Goal: Task Accomplishment & Management: Use online tool/utility

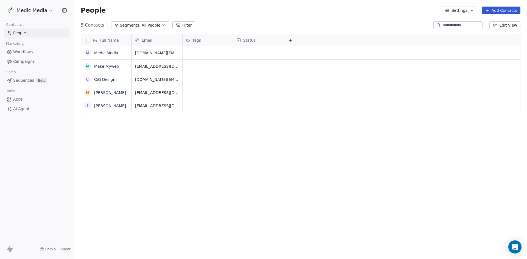
scroll to position [224, 449]
click at [106, 106] on link "[PERSON_NAME]" at bounding box center [110, 106] width 32 height 4
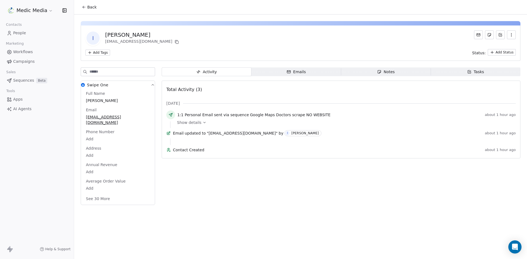
click at [100, 194] on button "See 30 More" at bounding box center [98, 199] width 31 height 10
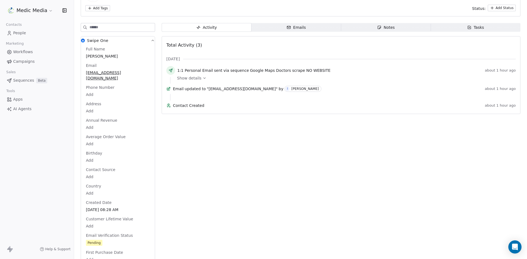
scroll to position [192, 0]
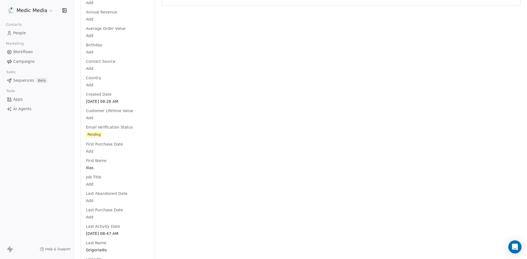
click at [99, 90] on div "Full Name [PERSON_NAME] Email [EMAIL_ADDRESS][DOMAIN_NAME] Phone Number Add Add…" at bounding box center [118, 236] width 66 height 596
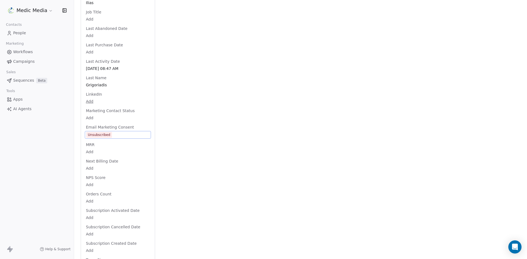
click at [110, 132] on span "Unsubscribed" at bounding box center [99, 135] width 26 height 6
click at [102, 132] on div "Unsubscribed" at bounding box center [99, 134] width 23 height 5
click at [101, 132] on div "Unsubscribed" at bounding box center [99, 134] width 23 height 5
click at [101, 129] on span "Unsubscribed" at bounding box center [103, 132] width 31 height 6
click at [146, 160] on icon "Suggestions" at bounding box center [146, 159] width 4 height 4
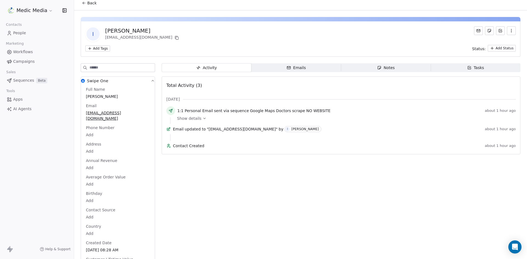
scroll to position [0, 0]
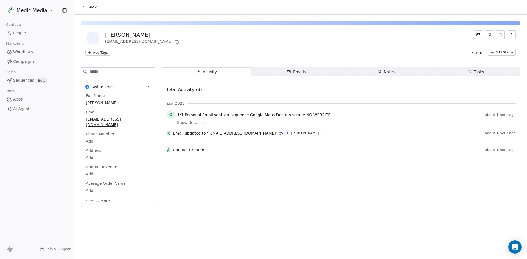
click at [37, 3] on div "Medic Media" at bounding box center [37, 10] width 74 height 21
click at [27, 16] on div "Medic Media" at bounding box center [37, 10] width 74 height 21
click at [27, 12] on html "Medic Media Contacts People Marketing Workflows Campaigns Sales Sequences Beta …" at bounding box center [263, 129] width 527 height 259
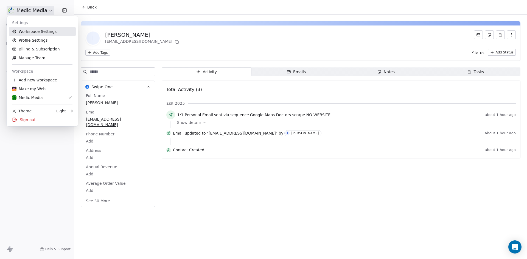
click at [30, 31] on link "Workspace Settings" at bounding box center [42, 31] width 67 height 9
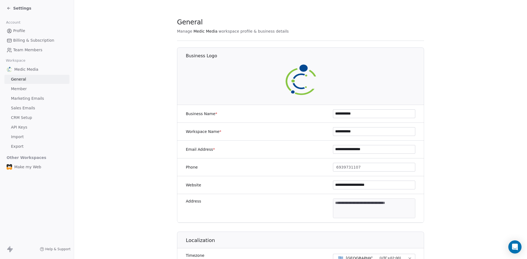
click at [26, 110] on span "Sales Emails" at bounding box center [23, 108] width 24 height 6
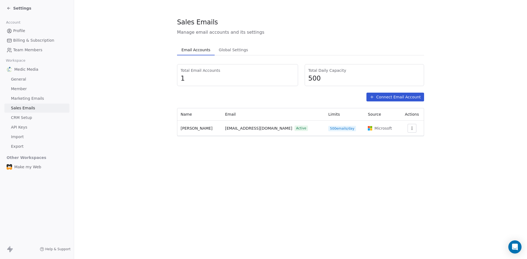
click at [12, 10] on div "Settings" at bounding box center [19, 7] width 25 height 5
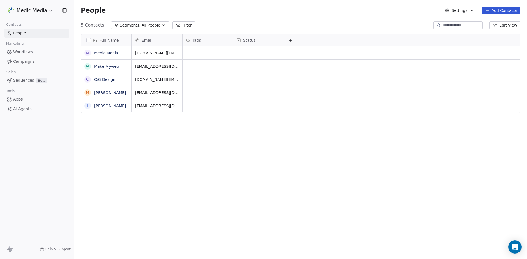
scroll to position [224, 449]
click at [22, 79] on span "Sequences" at bounding box center [23, 81] width 21 height 6
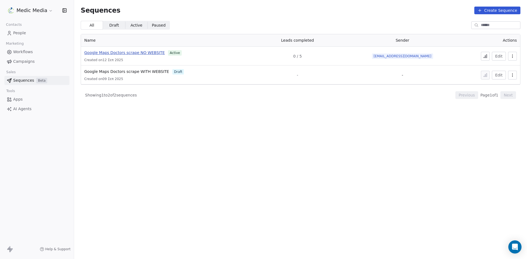
click at [136, 52] on span "Google Maps Doctors scrape NO WEBSITE" at bounding box center [124, 52] width 80 height 4
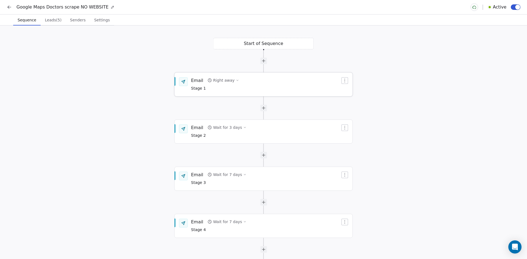
click at [264, 89] on div "Email Right away Stage 1" at bounding box center [265, 84] width 149 height 14
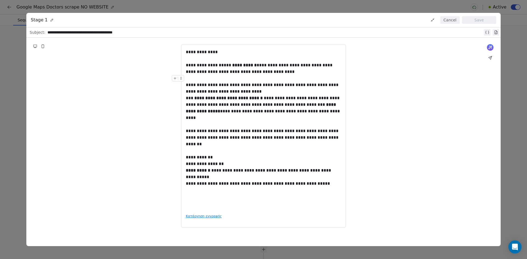
click at [244, 72] on div "**********" at bounding box center [263, 68] width 155 height 13
click at [241, 64] on strong "**********" at bounding box center [244, 65] width 24 height 4
click at [409, 79] on div "**********" at bounding box center [263, 136] width 474 height 197
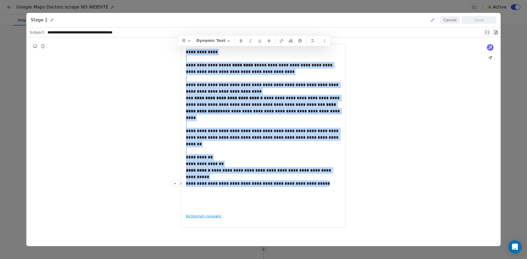
drag, startPoint x: 186, startPoint y: 52, endPoint x: 343, endPoint y: 190, distance: 208.8
click at [343, 190] on div "**********" at bounding box center [263, 136] width 165 height 184
click at [325, 41] on icon "button" at bounding box center [324, 41] width 0 height 0
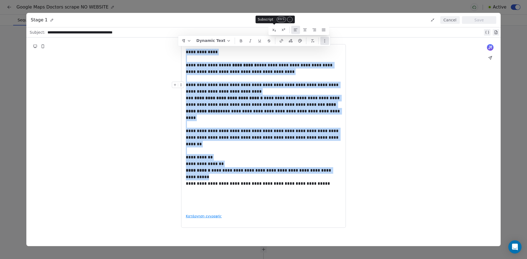
click at [325, 41] on icon "button" at bounding box center [324, 41] width 0 height 0
click at [185, 38] on button "button" at bounding box center [186, 41] width 14 height 8
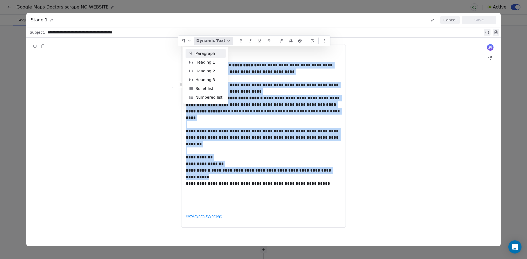
click at [217, 41] on button "Dynamic Text" at bounding box center [213, 41] width 39 height 8
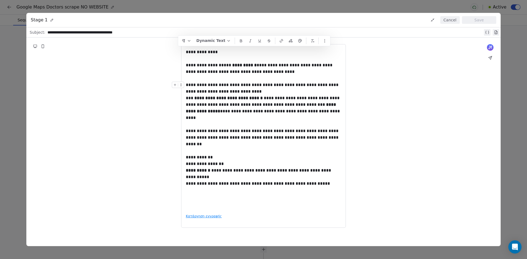
click at [125, 33] on div "**********" at bounding box center [264, 32] width 435 height 7
click at [44, 46] on icon at bounding box center [43, 46] width 2 height 3
